Goal: Information Seeking & Learning: Learn about a topic

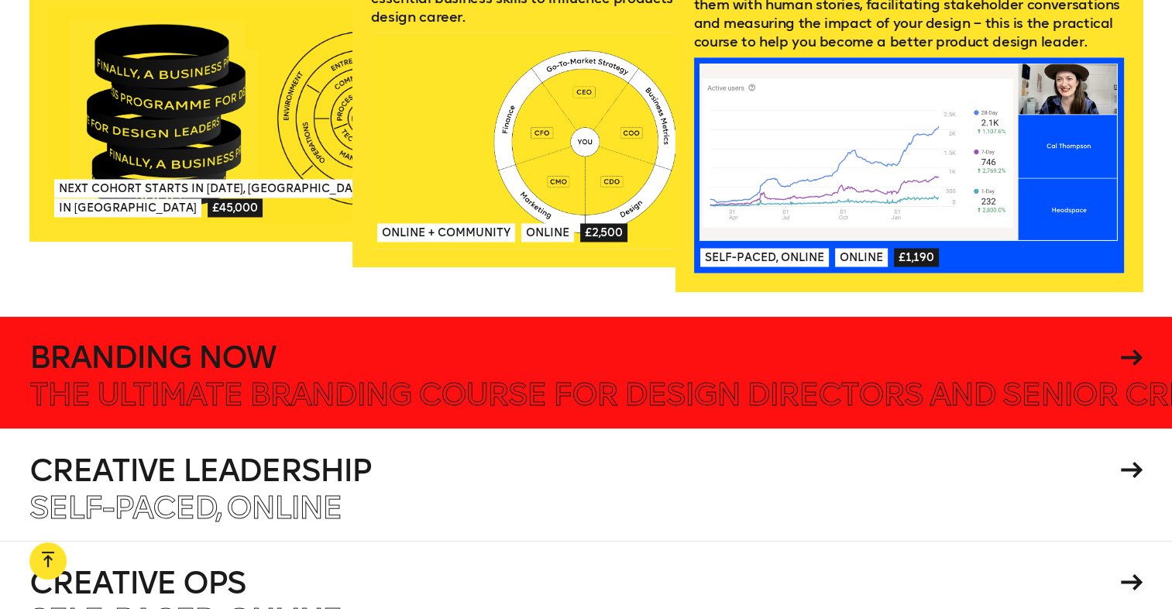
scroll to position [2520, 0]
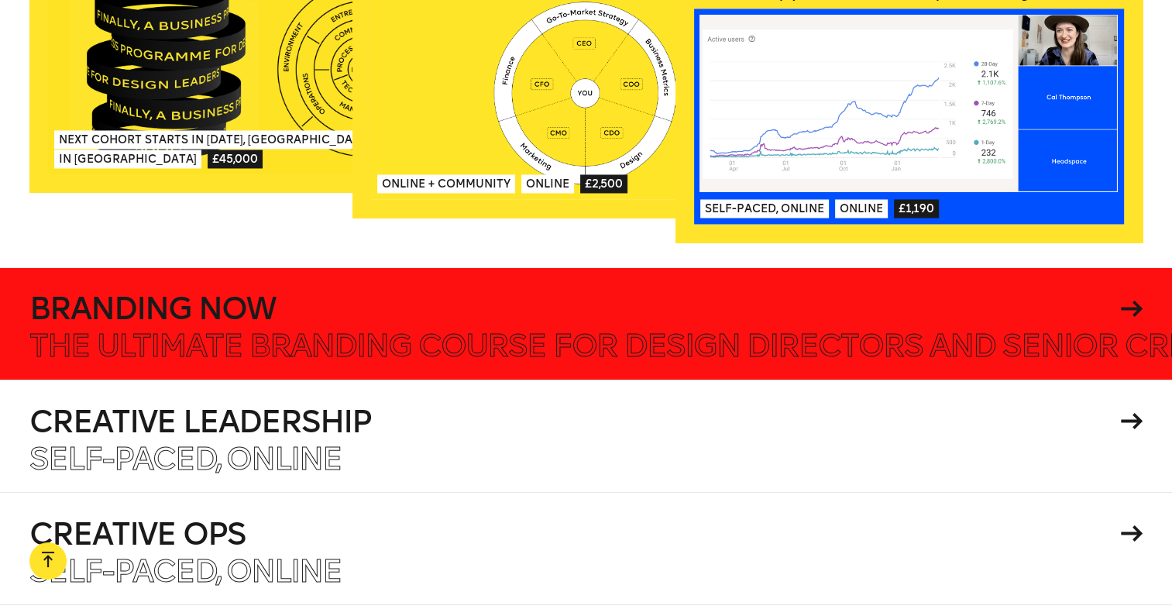
click at [437, 293] on h4 "Branding Now" at bounding box center [572, 308] width 1086 height 31
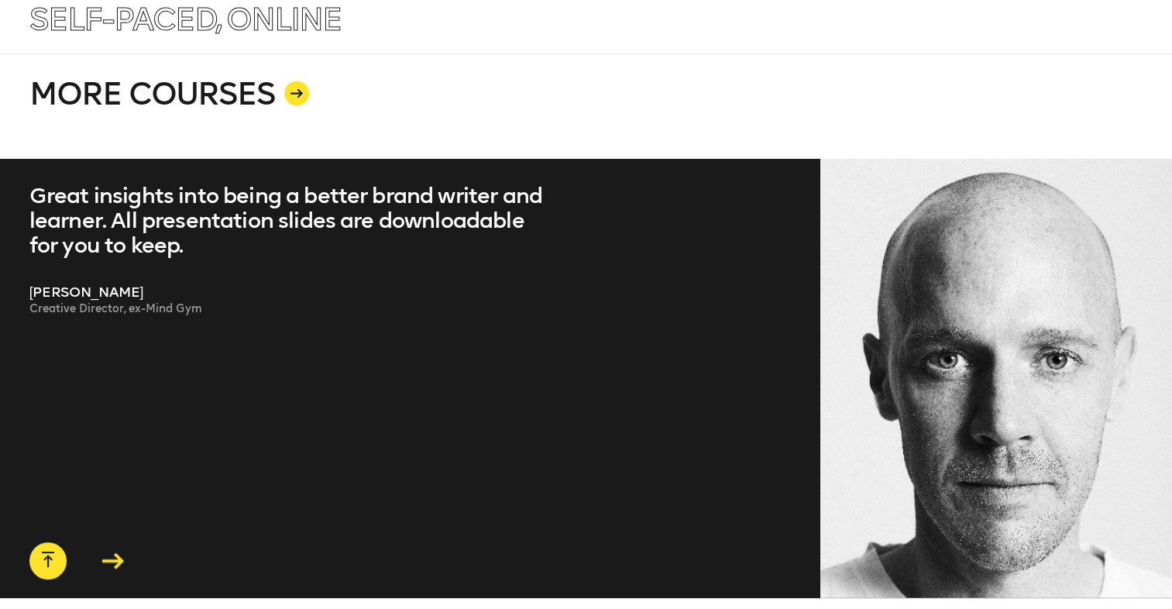
scroll to position [3062, 0]
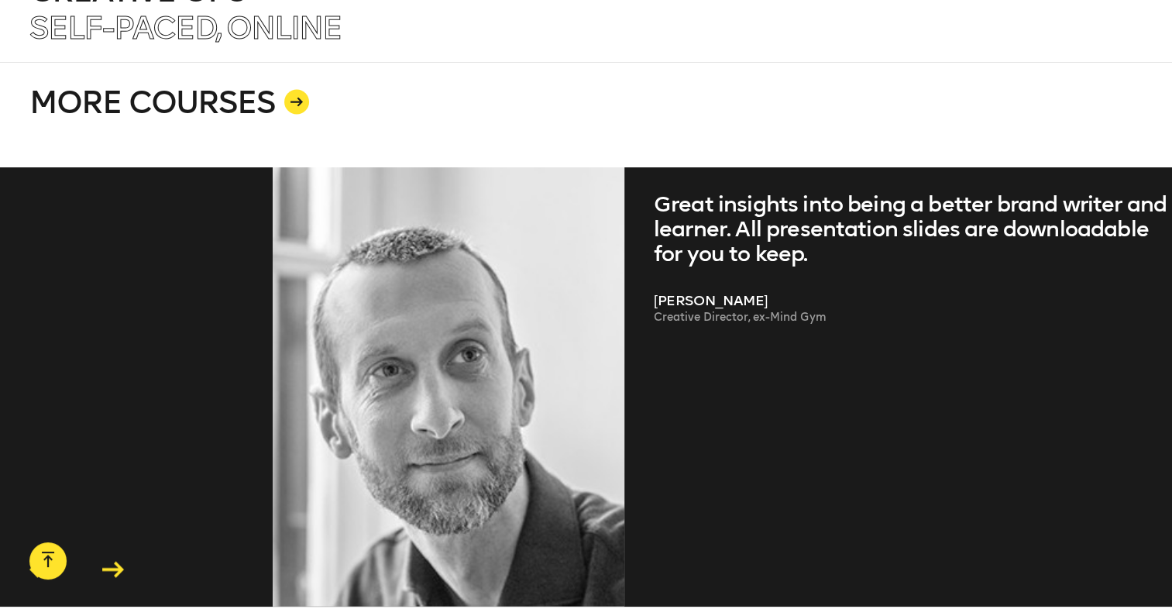
drag, startPoint x: 43, startPoint y: 191, endPoint x: 297, endPoint y: 294, distance: 274.4
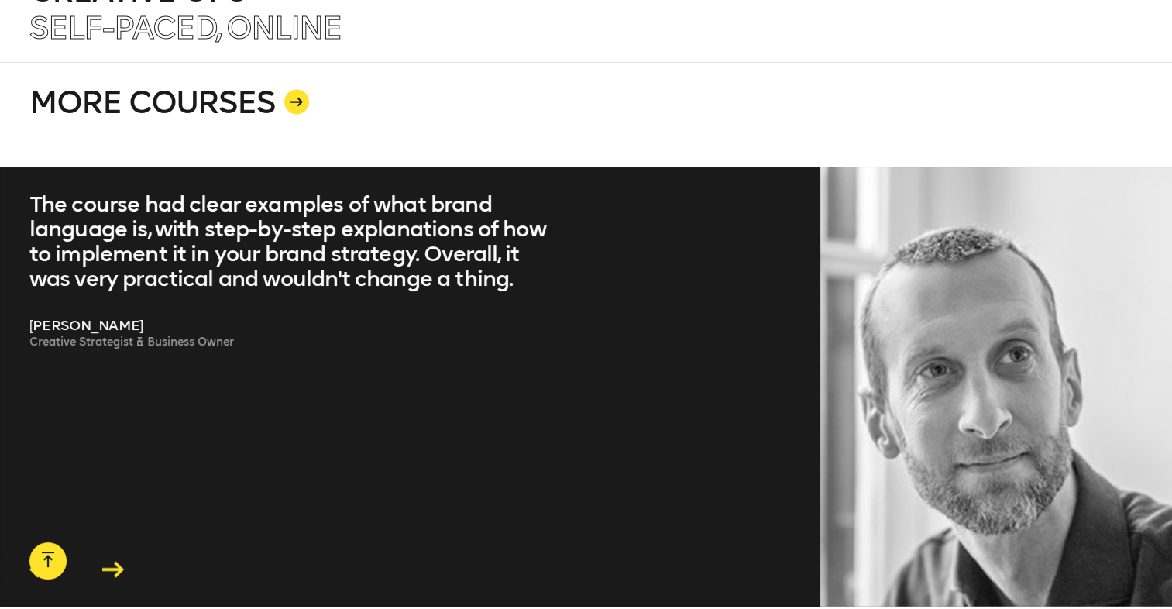
click at [112, 562] on icon at bounding box center [113, 570] width 22 height 16
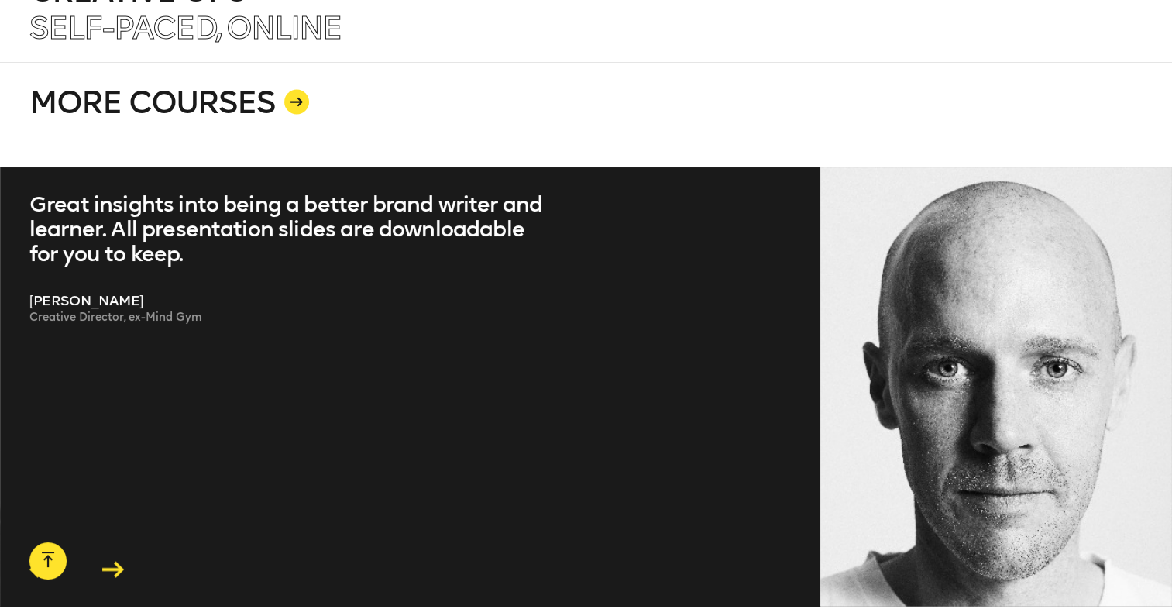
click at [115, 562] on icon at bounding box center [113, 570] width 22 height 16
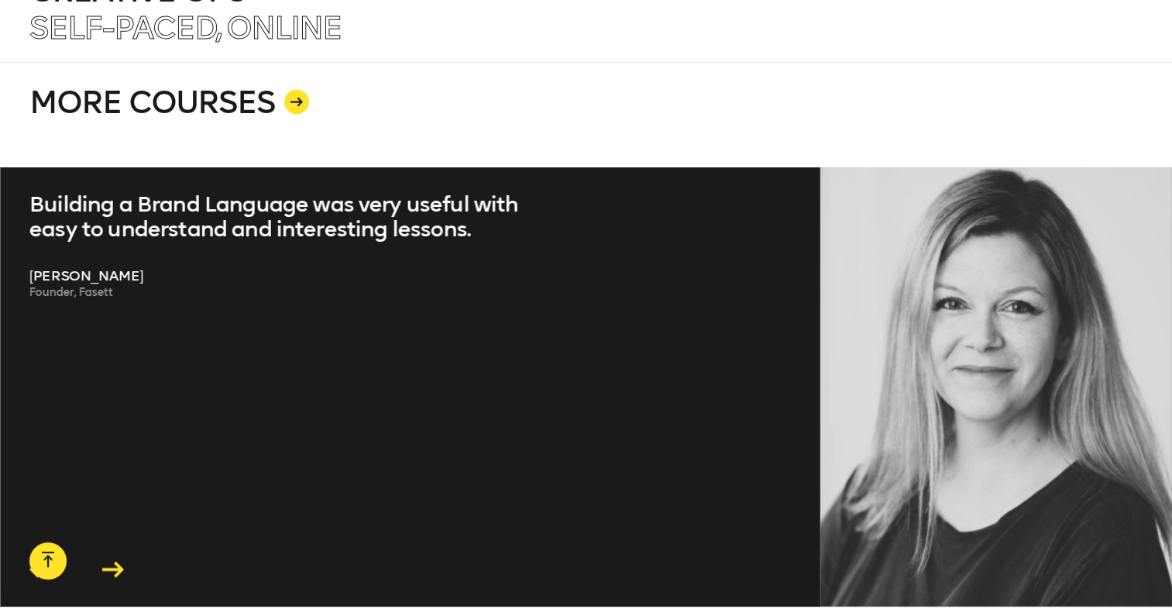
click at [115, 562] on icon at bounding box center [113, 570] width 22 height 16
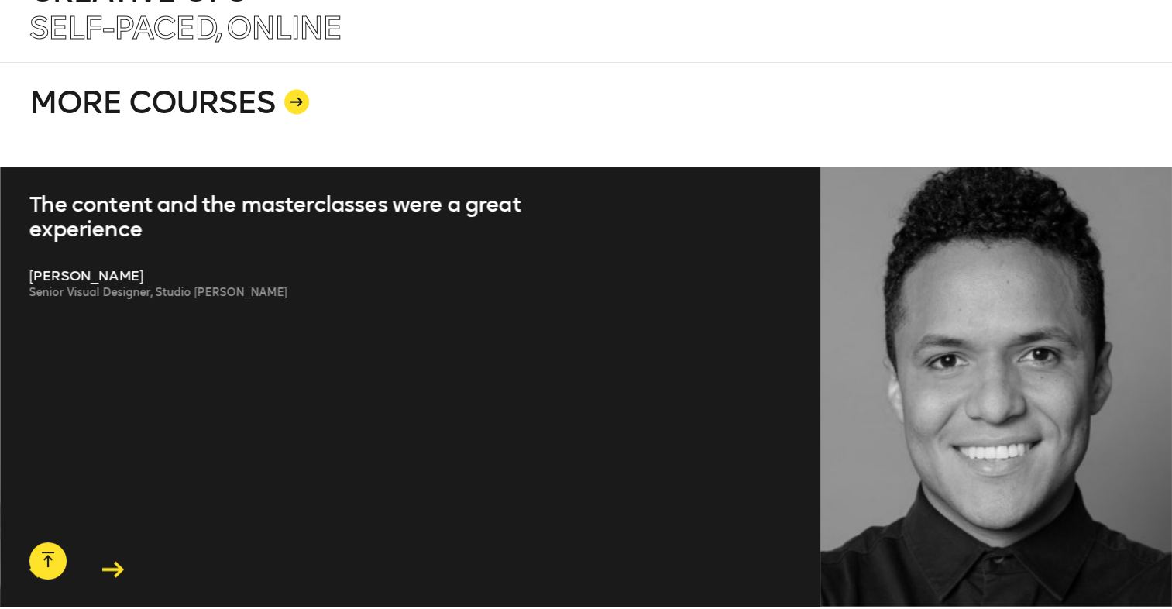
click at [115, 562] on icon at bounding box center [113, 570] width 22 height 16
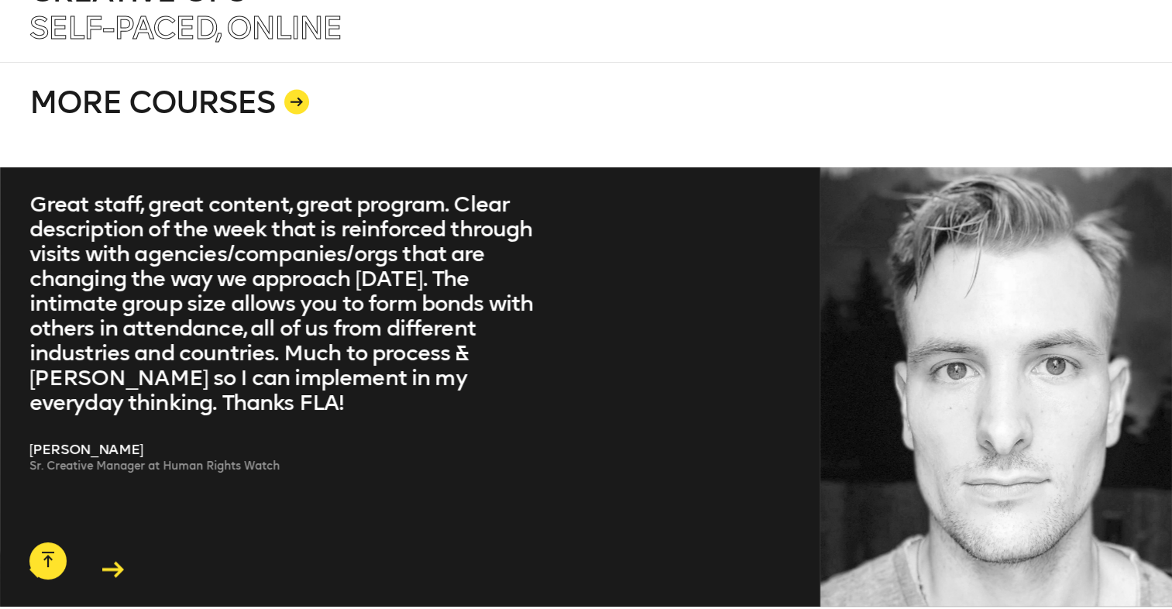
click at [99, 558] on icon at bounding box center [112, 570] width 29 height 24
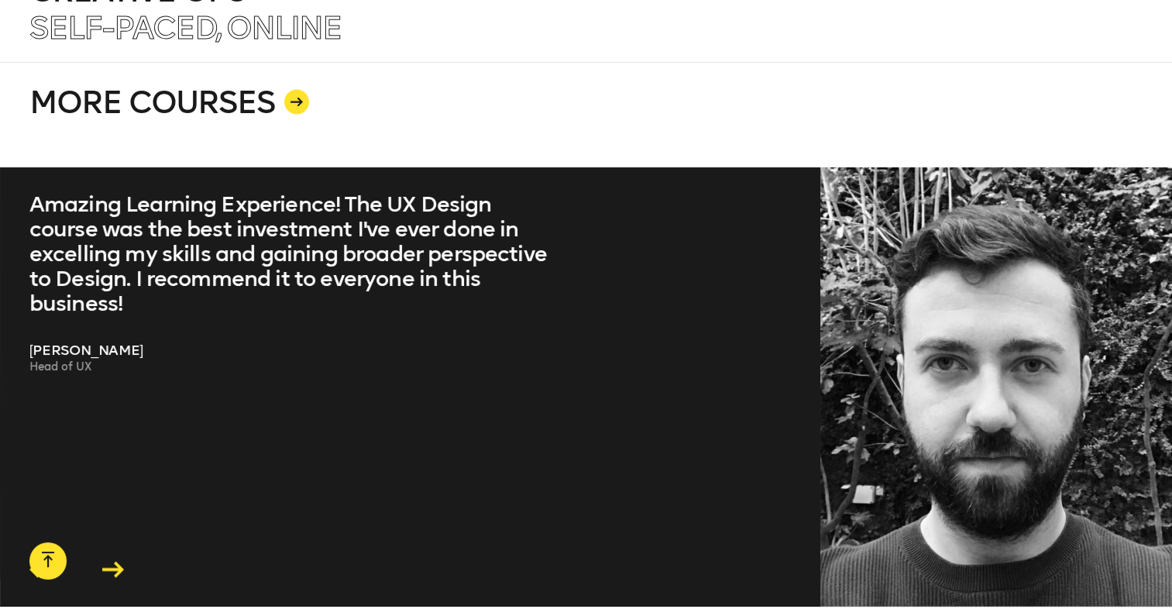
click at [105, 562] on icon at bounding box center [113, 570] width 22 height 16
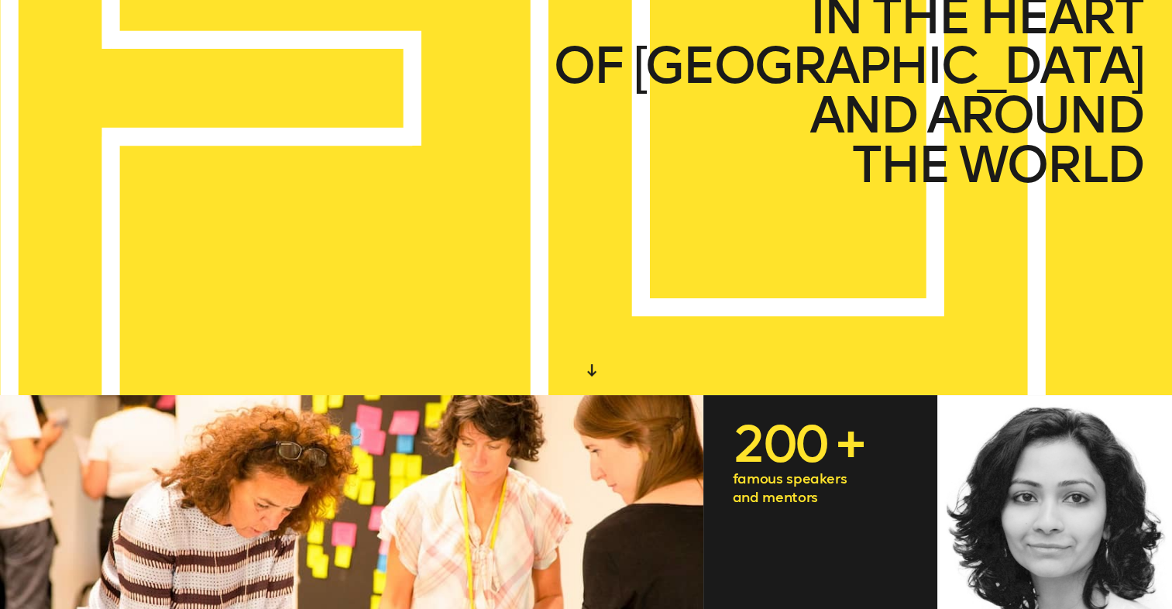
scroll to position [0, 0]
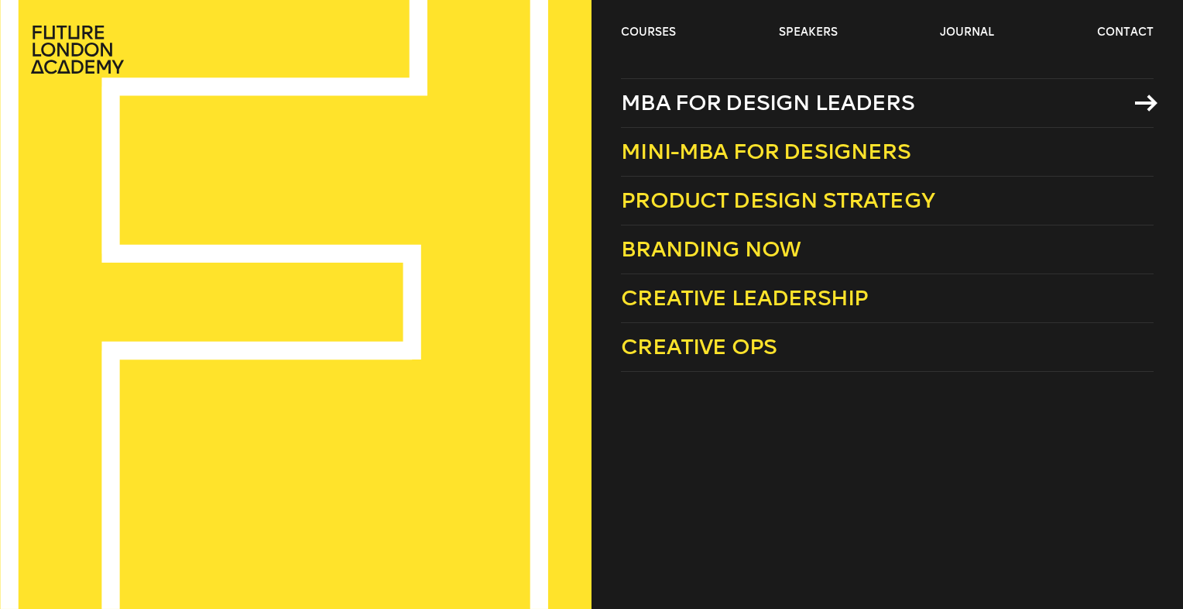
click at [730, 105] on span "MBA for Design Leaders" at bounding box center [768, 103] width 294 height 26
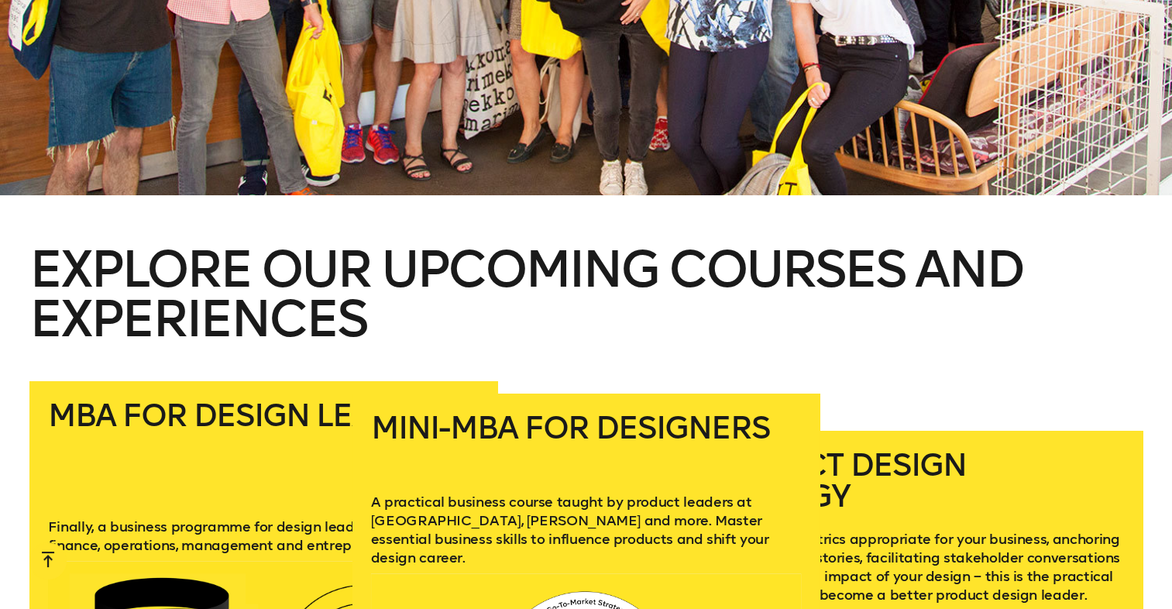
scroll to position [2305, 0]
